Goal: Task Accomplishment & Management: Use online tool/utility

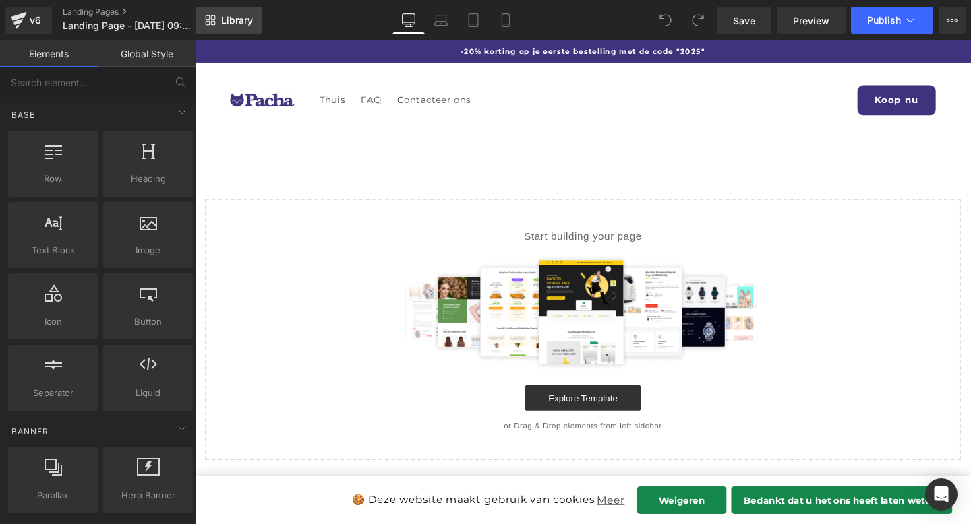
click at [232, 18] on span "Library" at bounding box center [237, 20] width 32 height 12
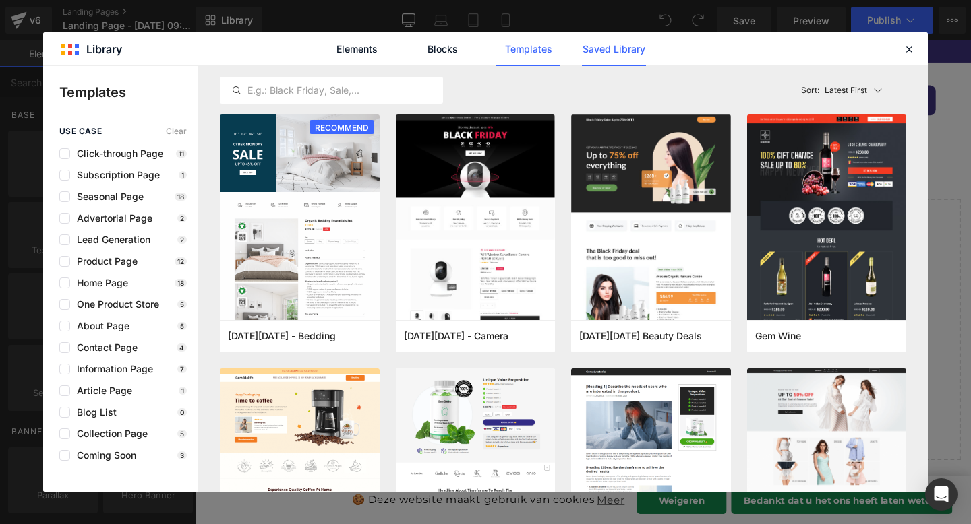
click at [625, 59] on link "Saved Library" at bounding box center [614, 49] width 64 height 34
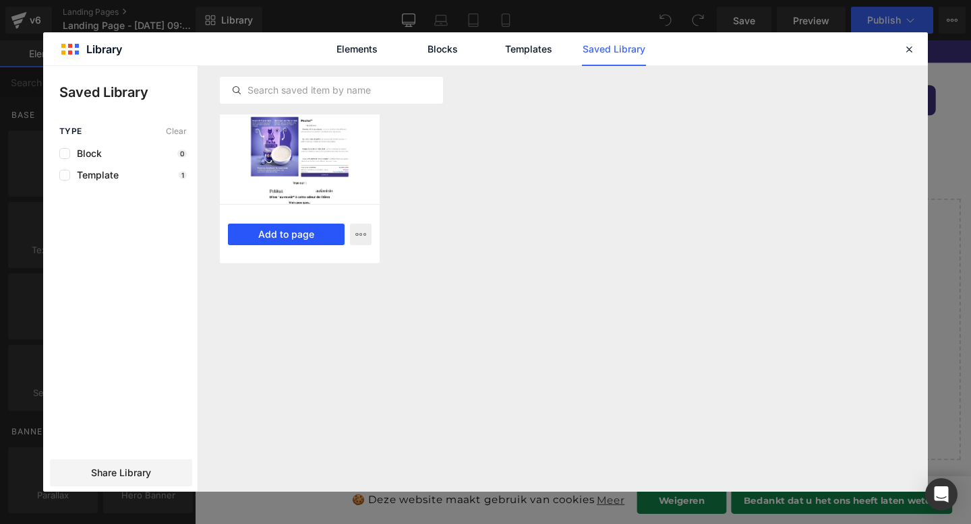
click at [300, 234] on button "Add to page" at bounding box center [286, 235] width 117 height 22
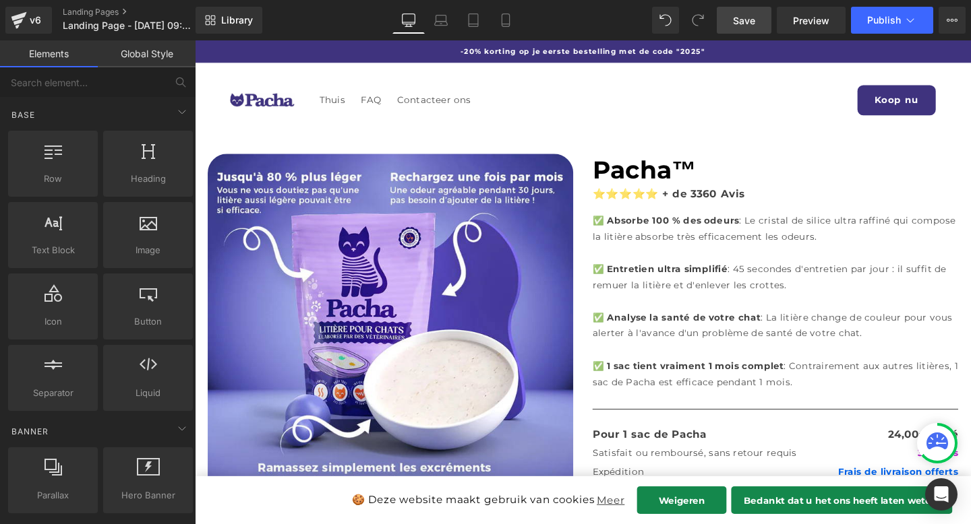
click at [739, 18] on span "Save" at bounding box center [744, 20] width 22 height 14
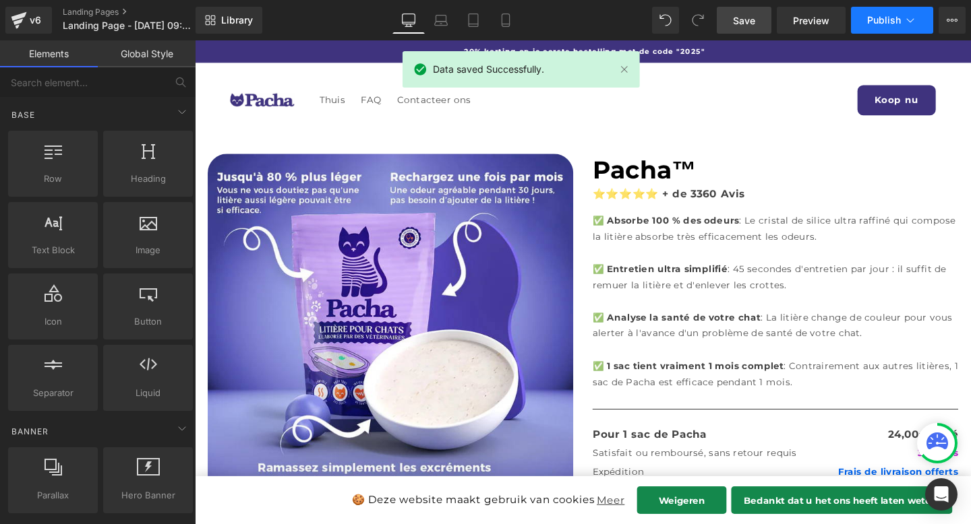
click at [897, 23] on span "Publish" at bounding box center [884, 20] width 34 height 11
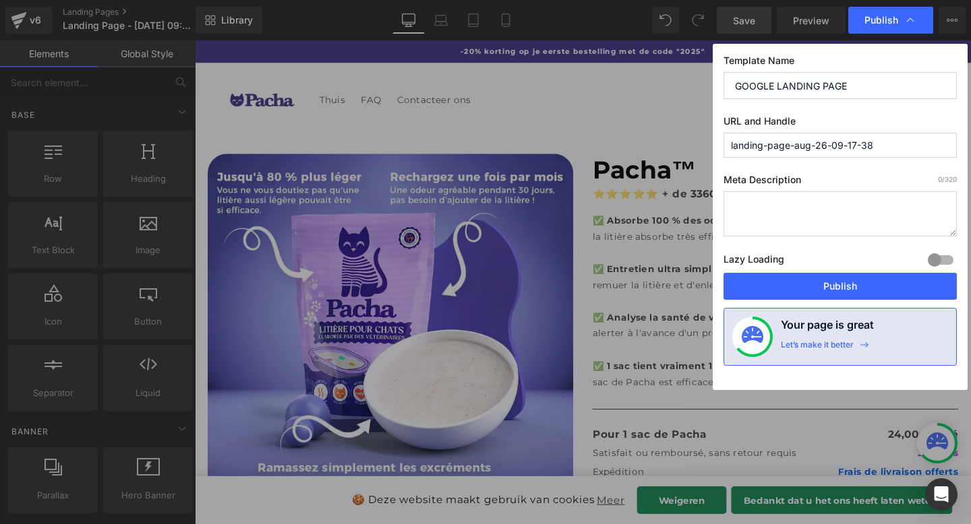
type input "GOOGLE LANDING PAGE"
click at [814, 145] on input "landing-page-aug-26-09-17-38" at bounding box center [839, 145] width 233 height 25
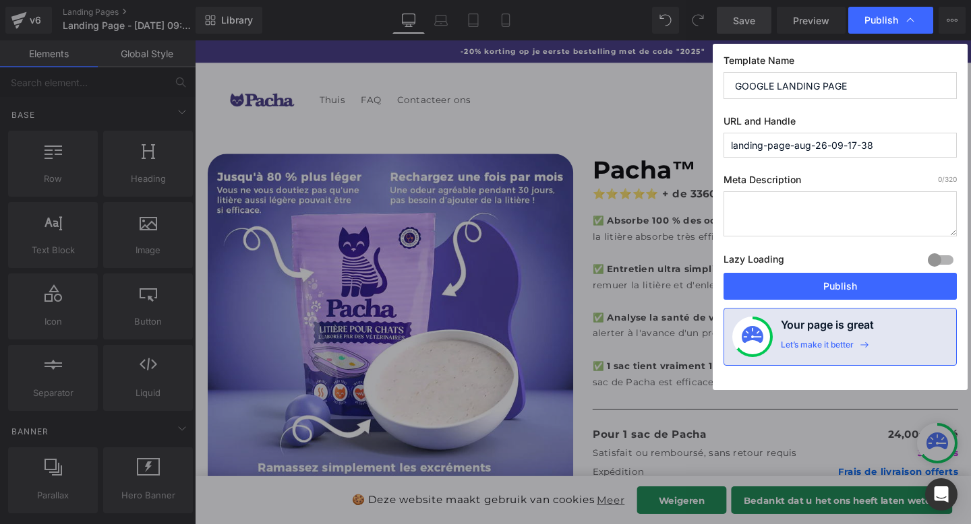
click at [814, 145] on input "landing-page-aug-26-09-17-38" at bounding box center [839, 145] width 233 height 25
paste input "GOOGLE LANDING PAGE"
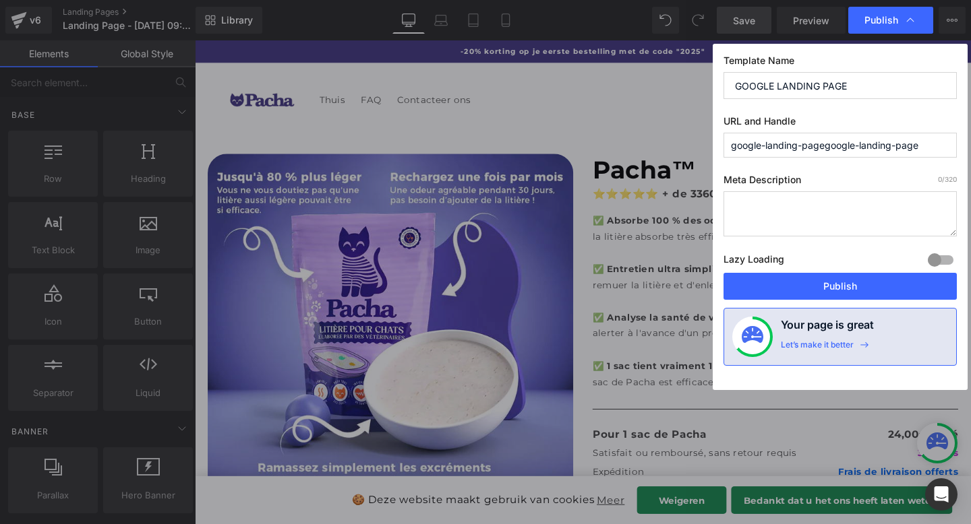
paste input "GOOGLE LANDING PAGE"
click at [843, 139] on input "google-landing-page" at bounding box center [839, 145] width 233 height 25
type input "google"
click at [747, 219] on textarea at bounding box center [839, 213] width 233 height 45
paste textarea "GOOGLE LANDING PAGE"
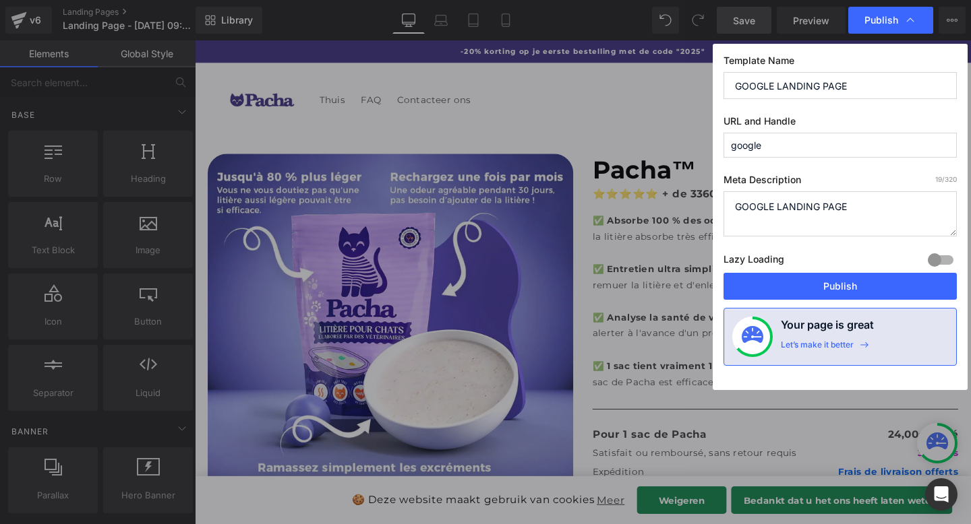
type textarea "GOOGLE LANDING PAGE"
click at [808, 279] on button "Publish" at bounding box center [839, 286] width 233 height 27
